Goal: Navigation & Orientation: Find specific page/section

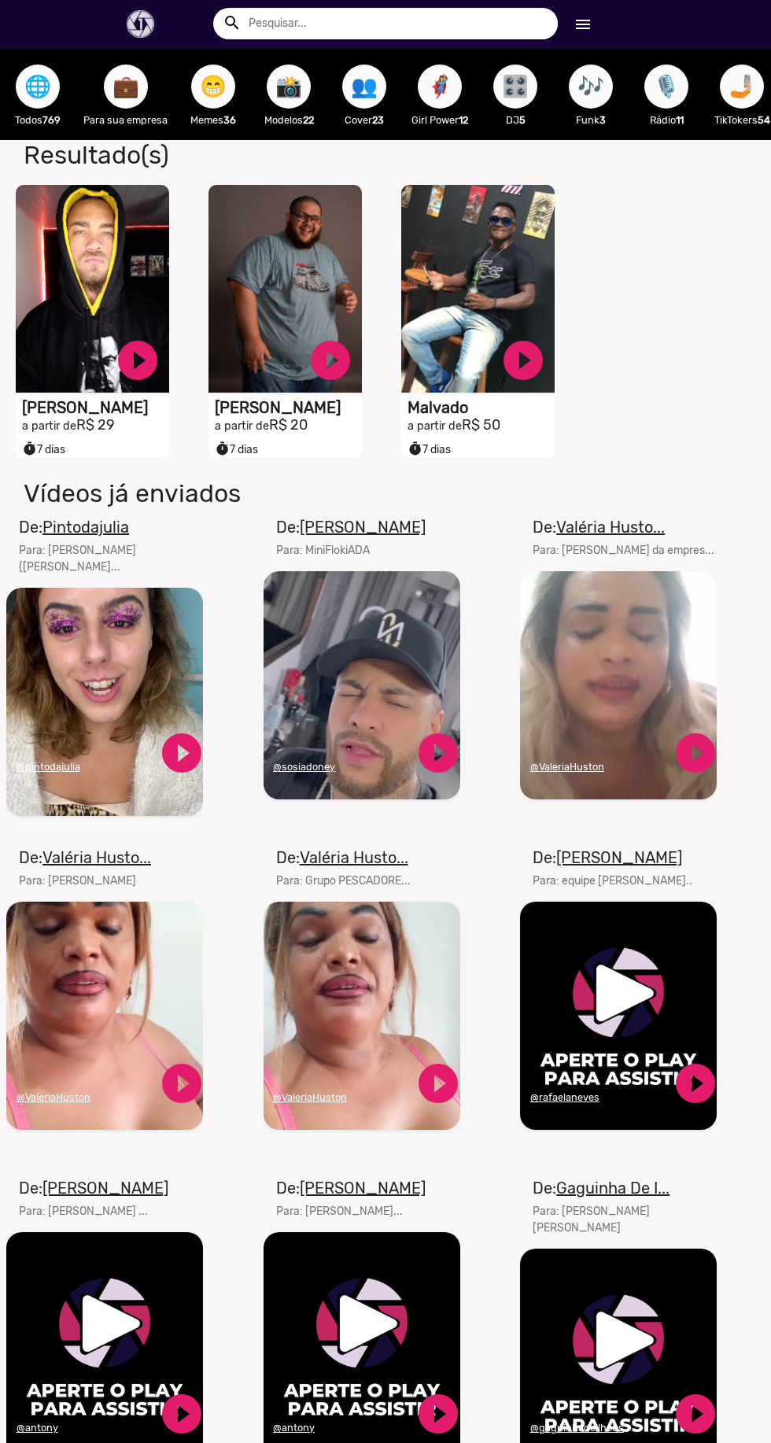
click at [294, 93] on span "📸" at bounding box center [288, 87] width 27 height 44
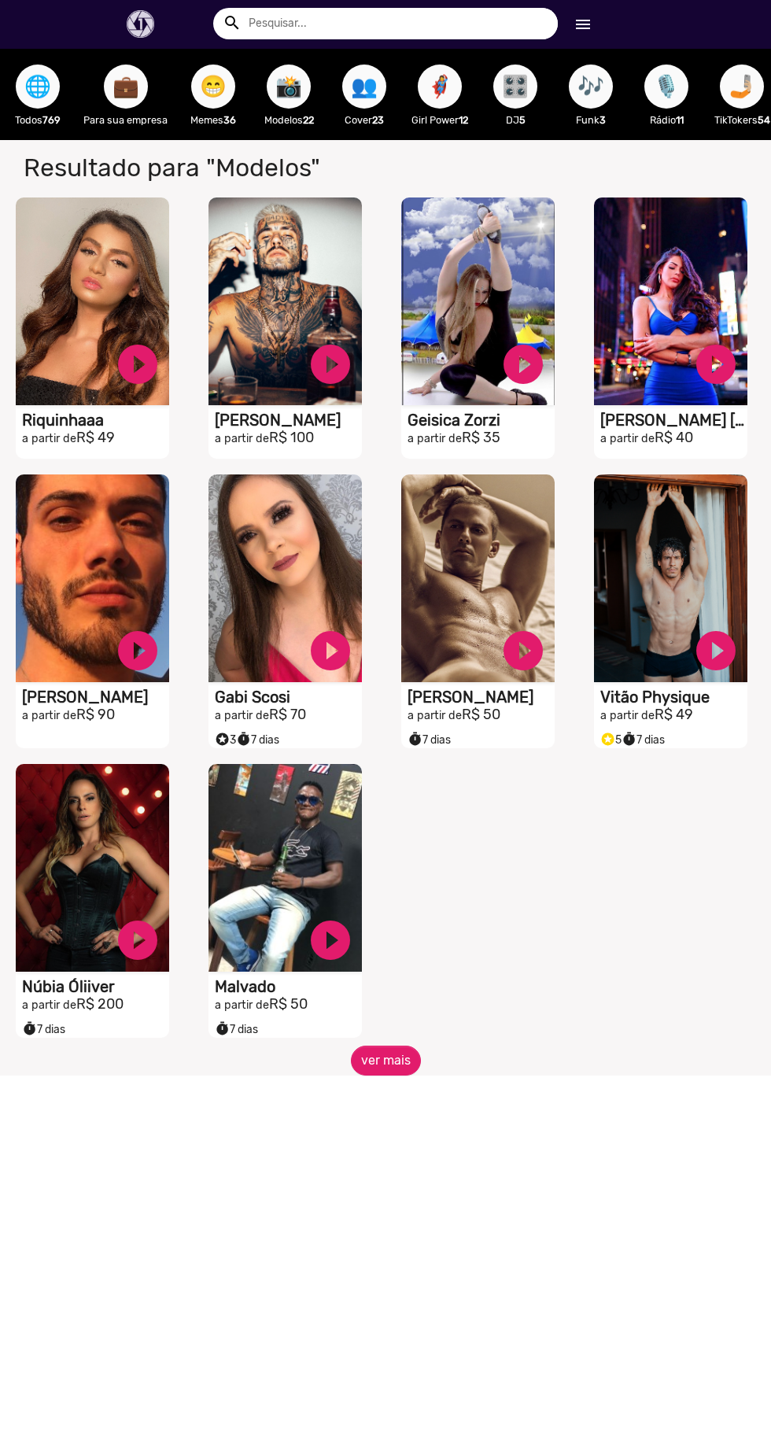
click at [514, 99] on span "🎛️" at bounding box center [515, 87] width 27 height 44
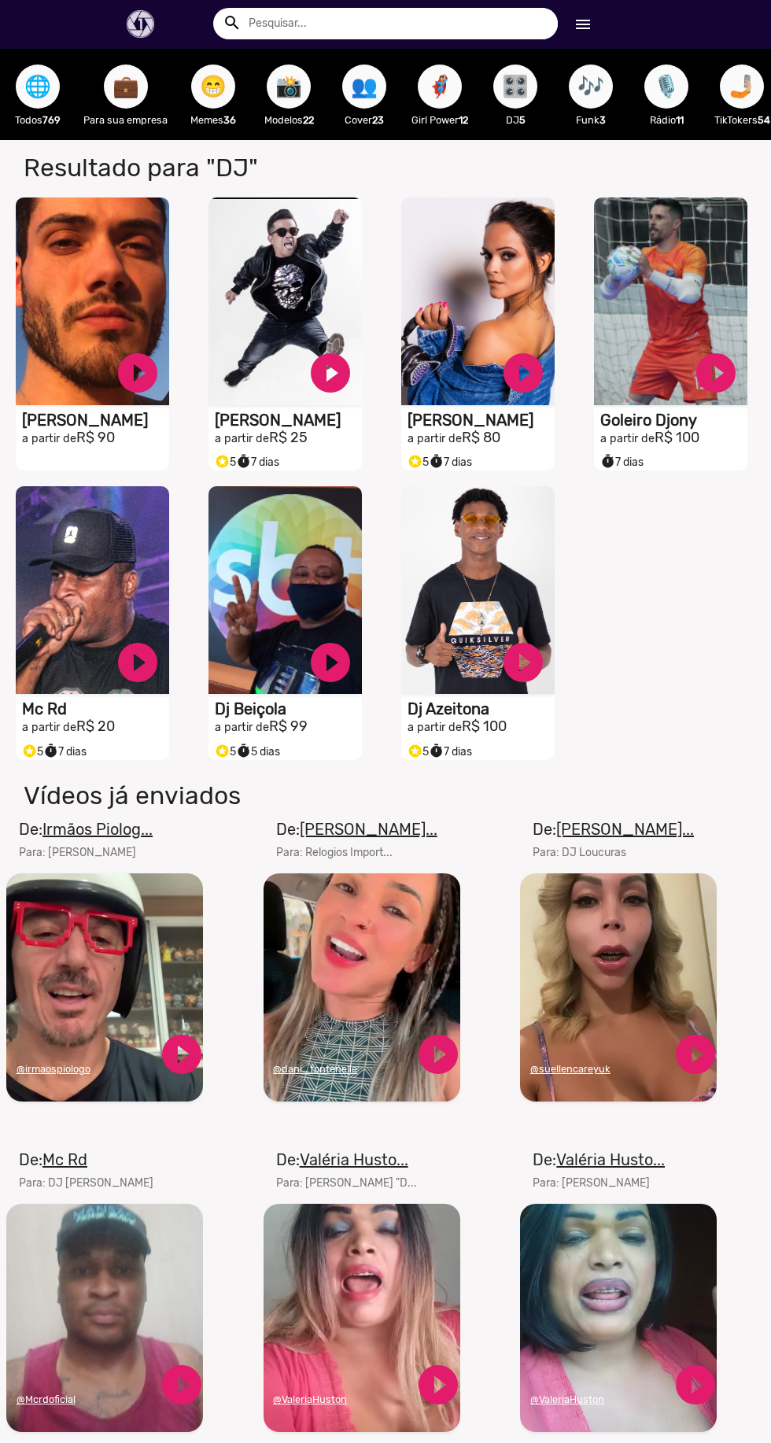
click at [590, 98] on span "🎶" at bounding box center [591, 87] width 27 height 44
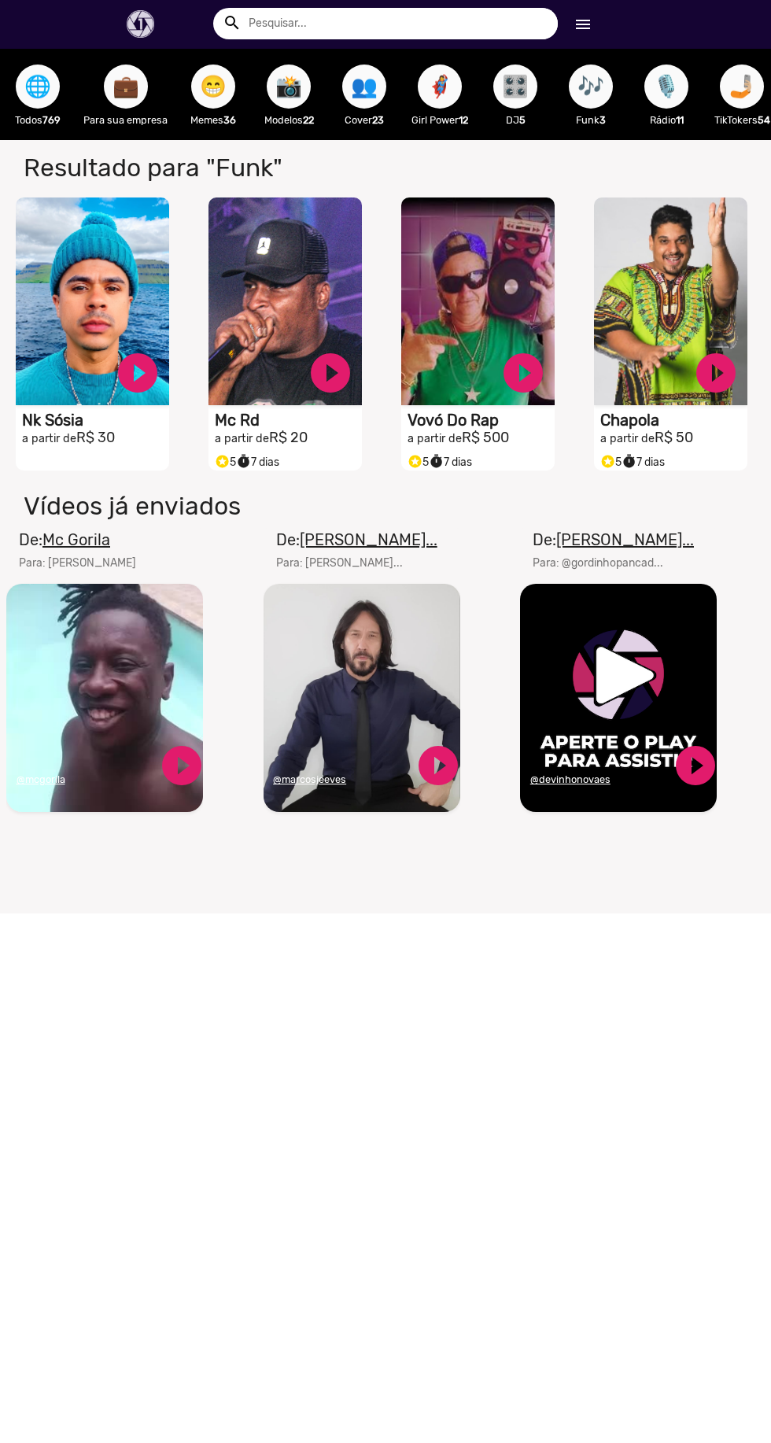
click at [99, 543] on u "Mc Gorila" at bounding box center [76, 539] width 68 height 19
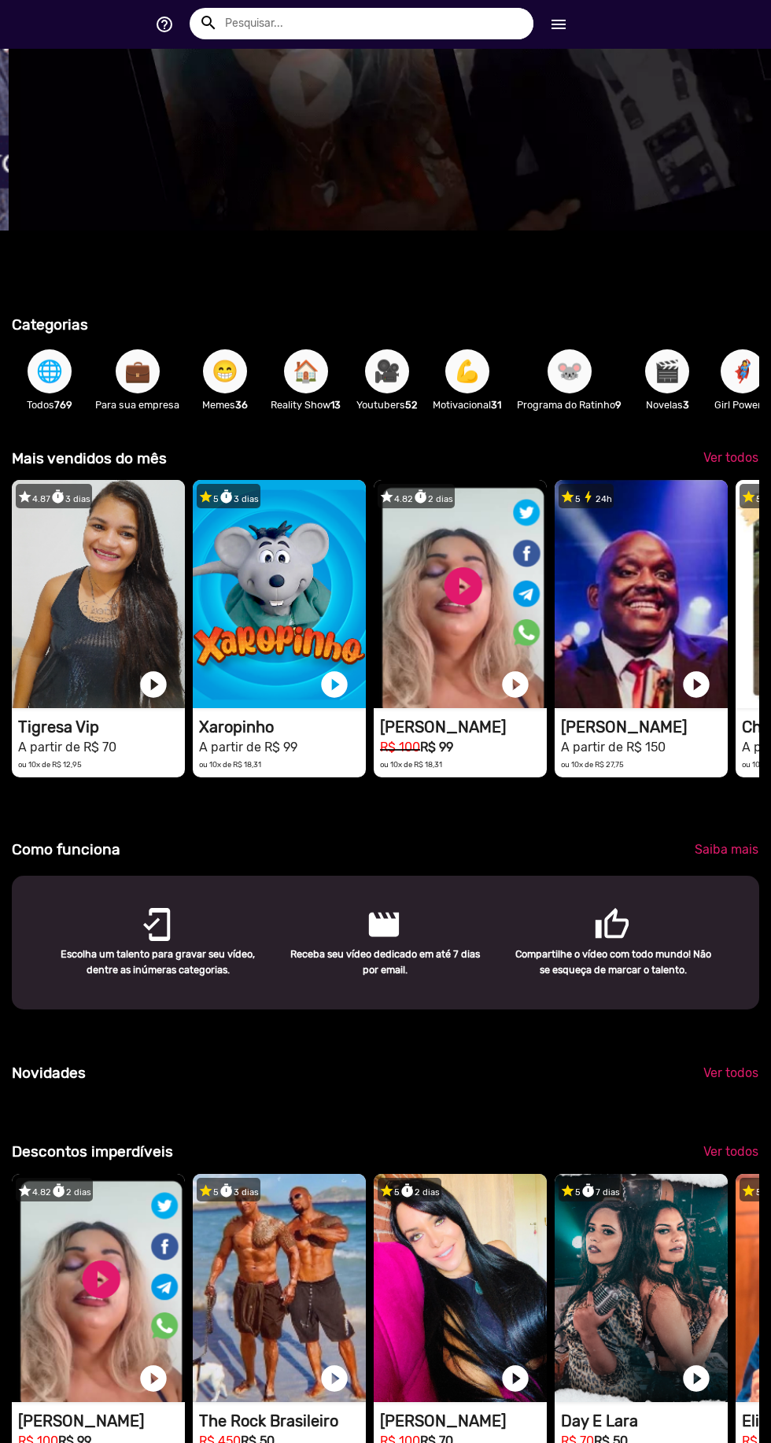
scroll to position [0, 771]
